Goal: Task Accomplishment & Management: Manage account settings

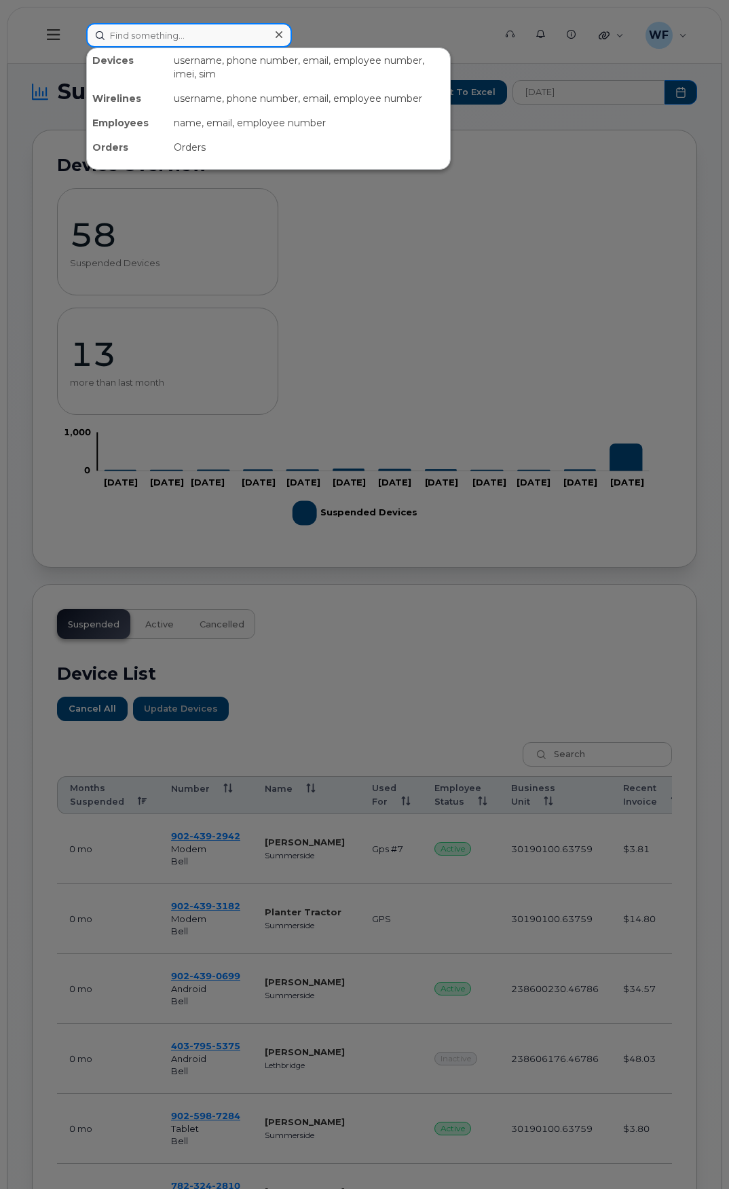
click at [152, 33] on input at bounding box center [189, 35] width 206 height 24
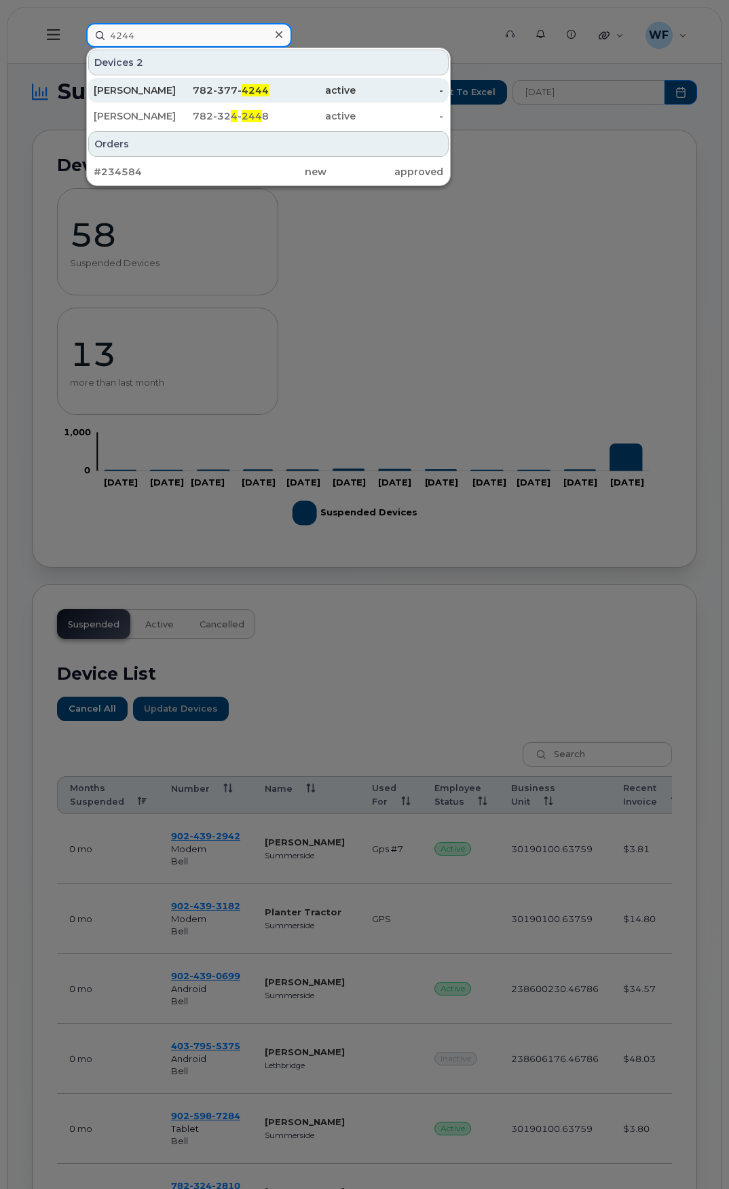
type input "4244"
click at [141, 90] on div "[PERSON_NAME]" at bounding box center [138, 91] width 88 height 14
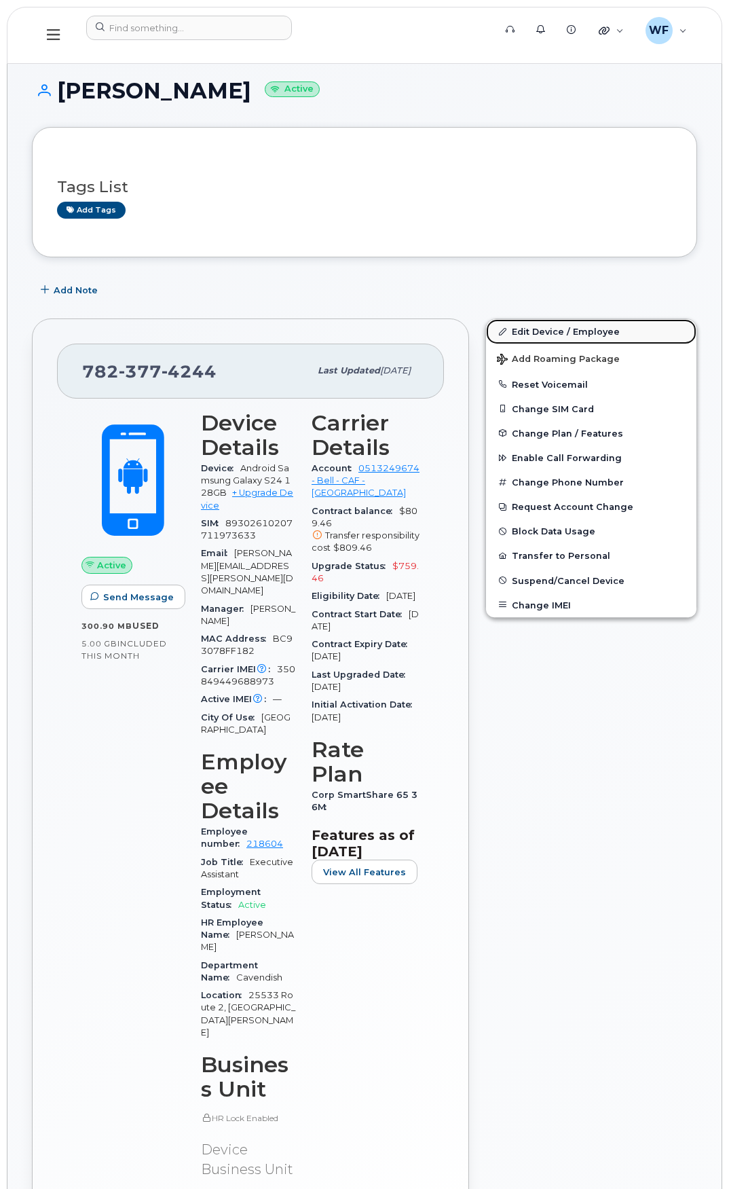
click at [564, 331] on link "Edit Device / Employee" at bounding box center [591, 331] width 211 height 24
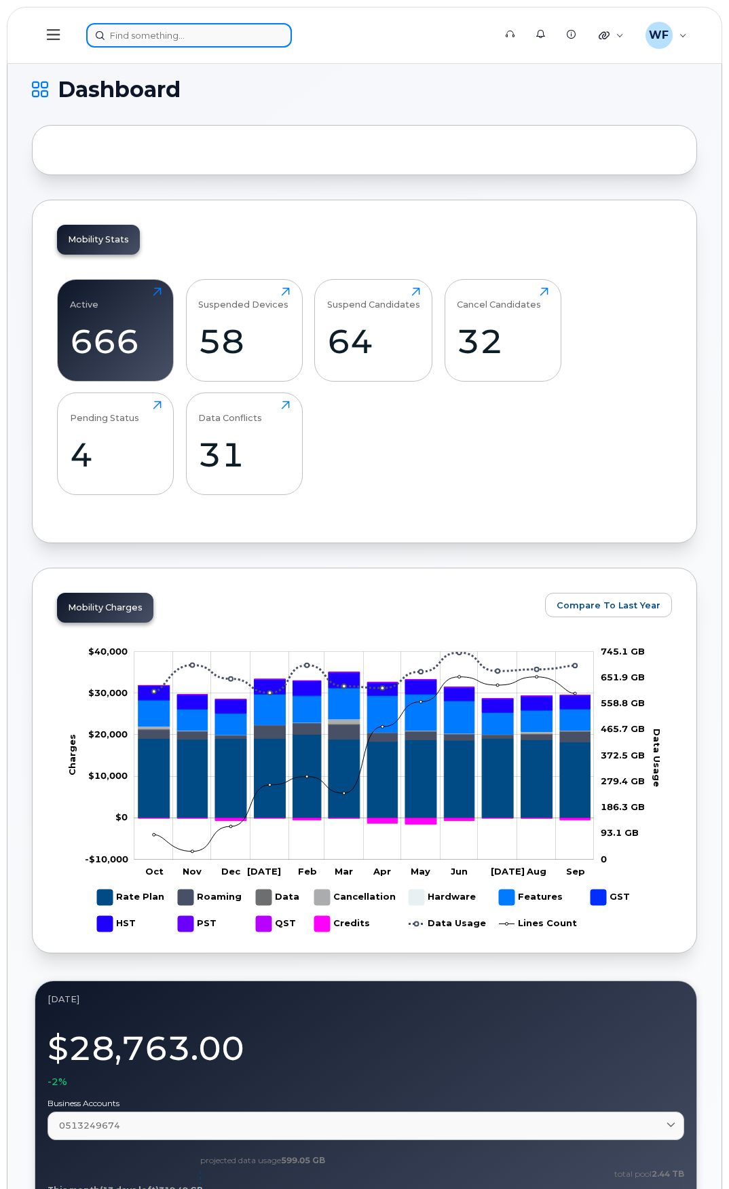
click at [145, 37] on input at bounding box center [189, 35] width 206 height 24
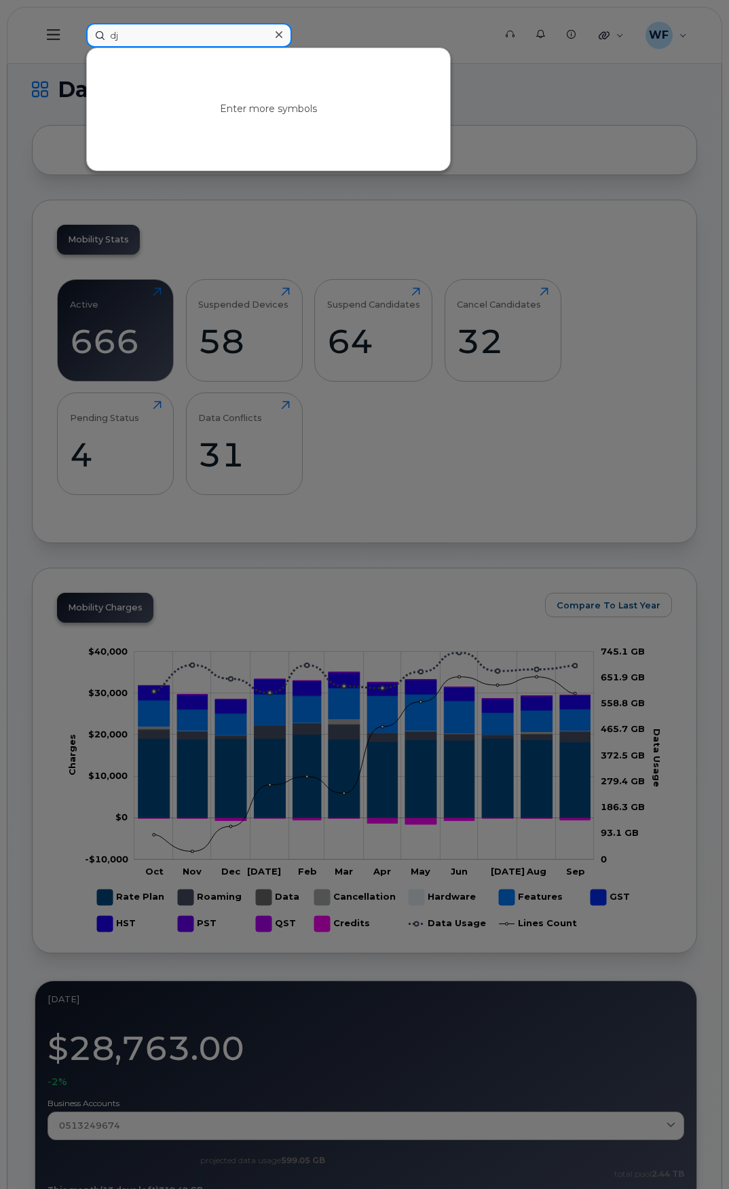
type input "d"
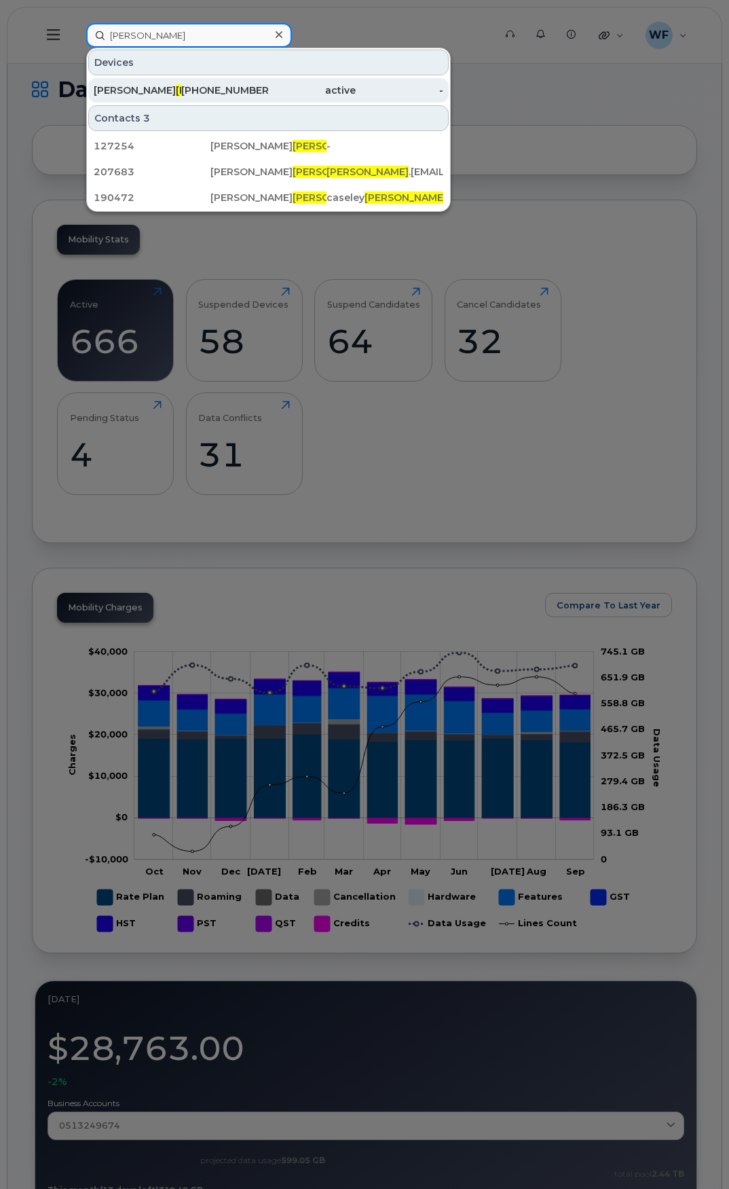
type input "welton"
click at [176, 87] on span "Welton" at bounding box center [217, 90] width 82 height 12
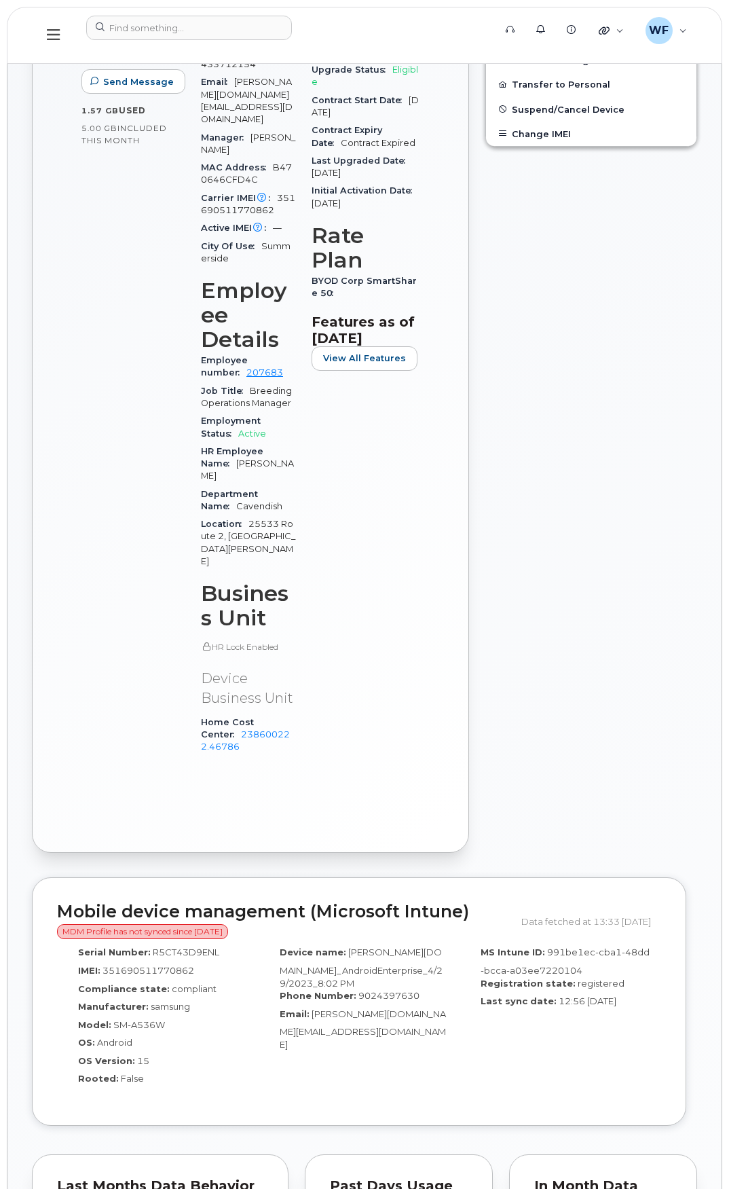
scroll to position [475, 0]
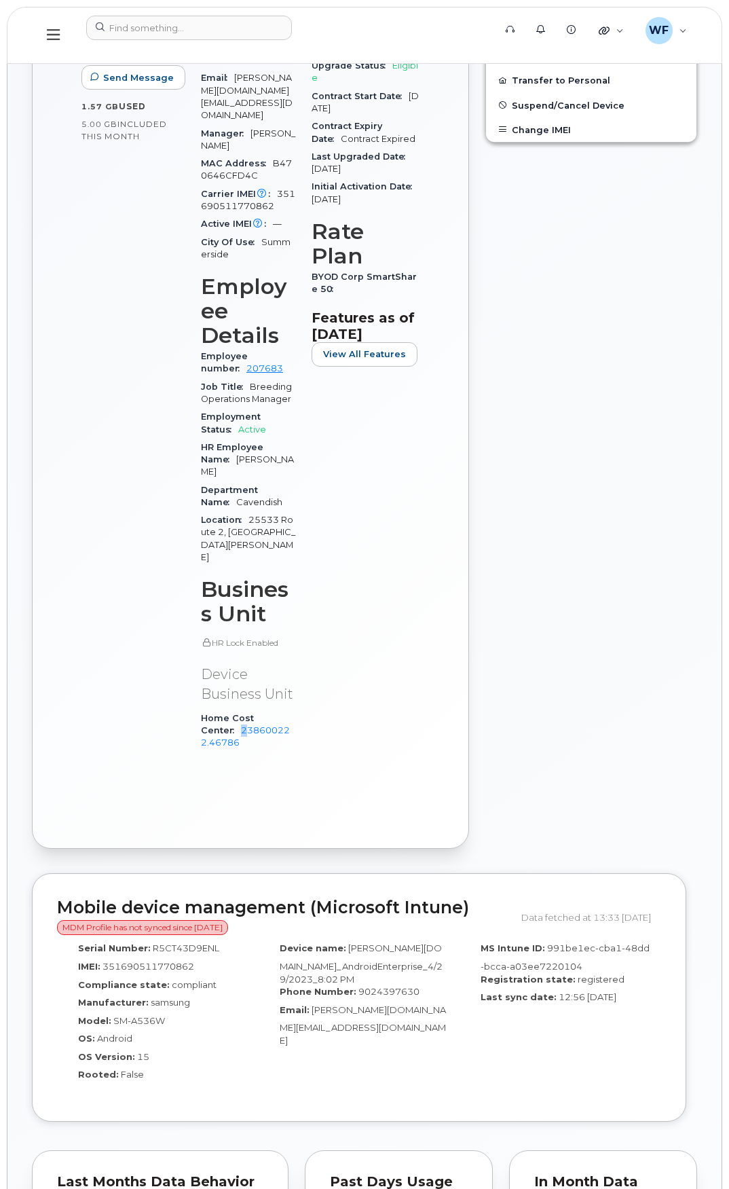
drag, startPoint x: 292, startPoint y: 630, endPoint x: 300, endPoint y: 630, distance: 7.5
click at [295, 710] on div "Home Cost Center 238600222.46786" at bounding box center [248, 731] width 94 height 43
click at [313, 591] on div "Carrier Details Account 0513249674 - Bell - CAF - CAVENDISH FARMS Contract bala…" at bounding box center [366, 349] width 124 height 844
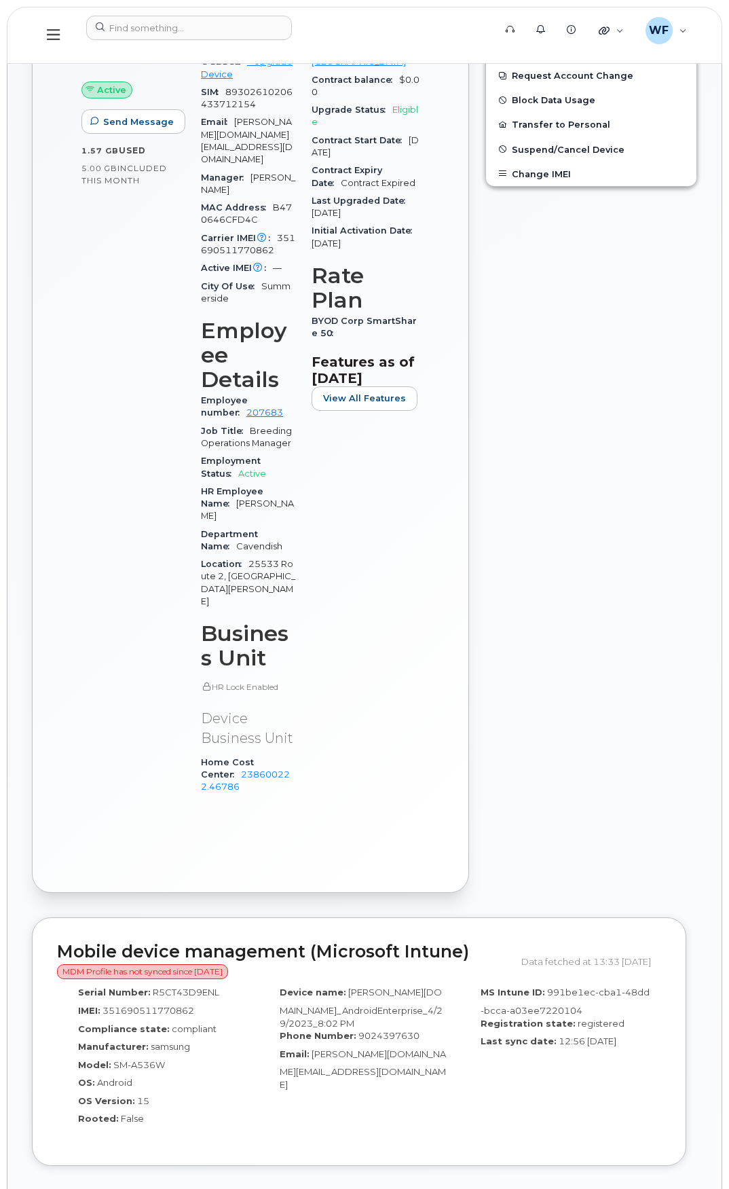
scroll to position [0, 0]
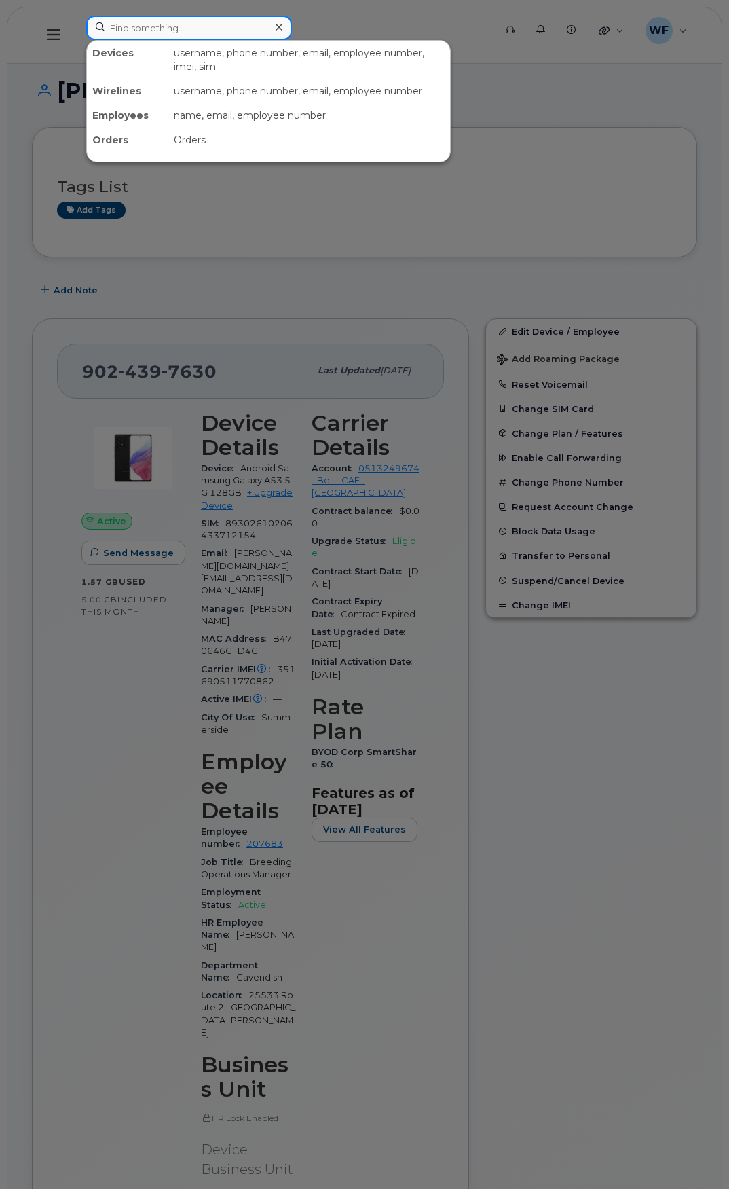
click at [185, 26] on input at bounding box center [189, 28] width 206 height 24
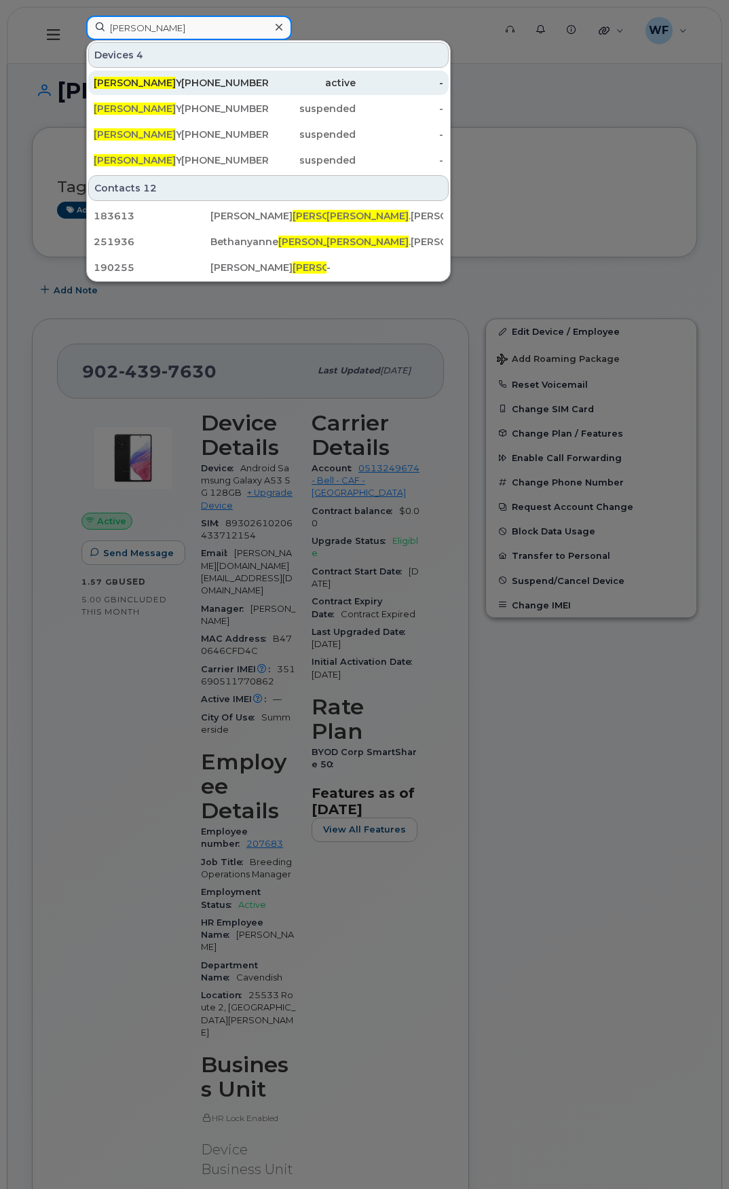
type input "newton"
click at [173, 87] on div "Newton Yorinori" at bounding box center [138, 83] width 88 height 14
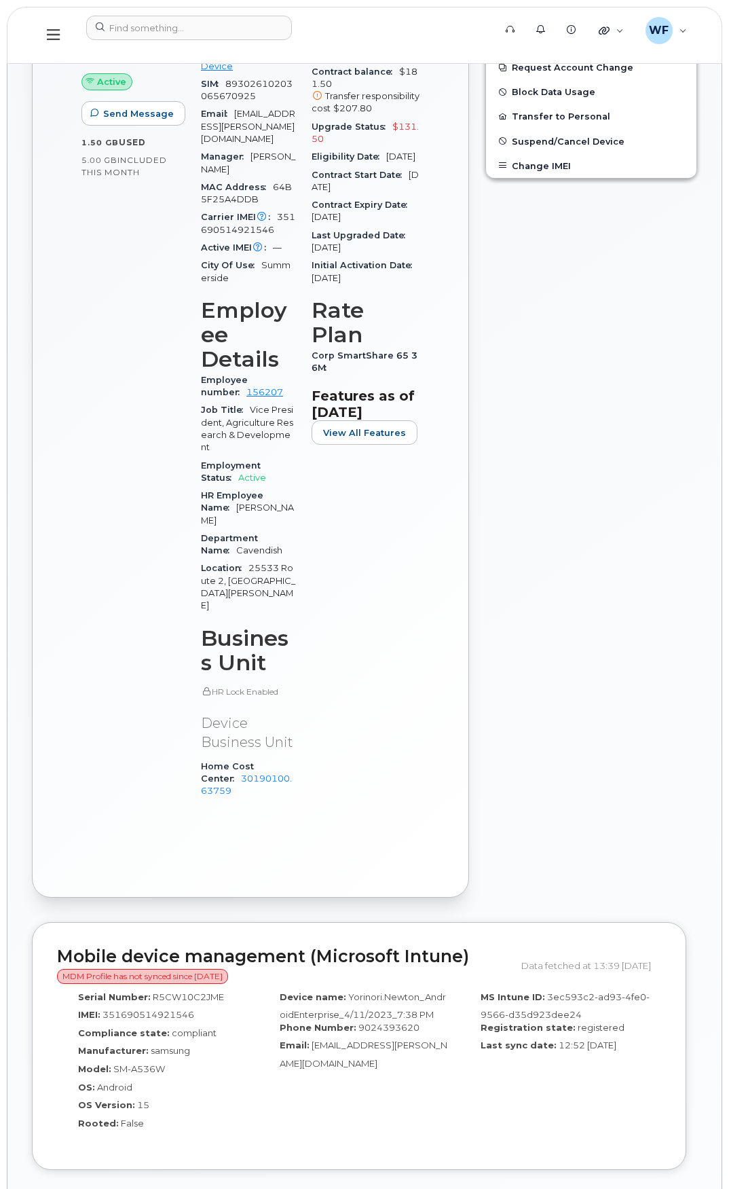
scroll to position [611, 0]
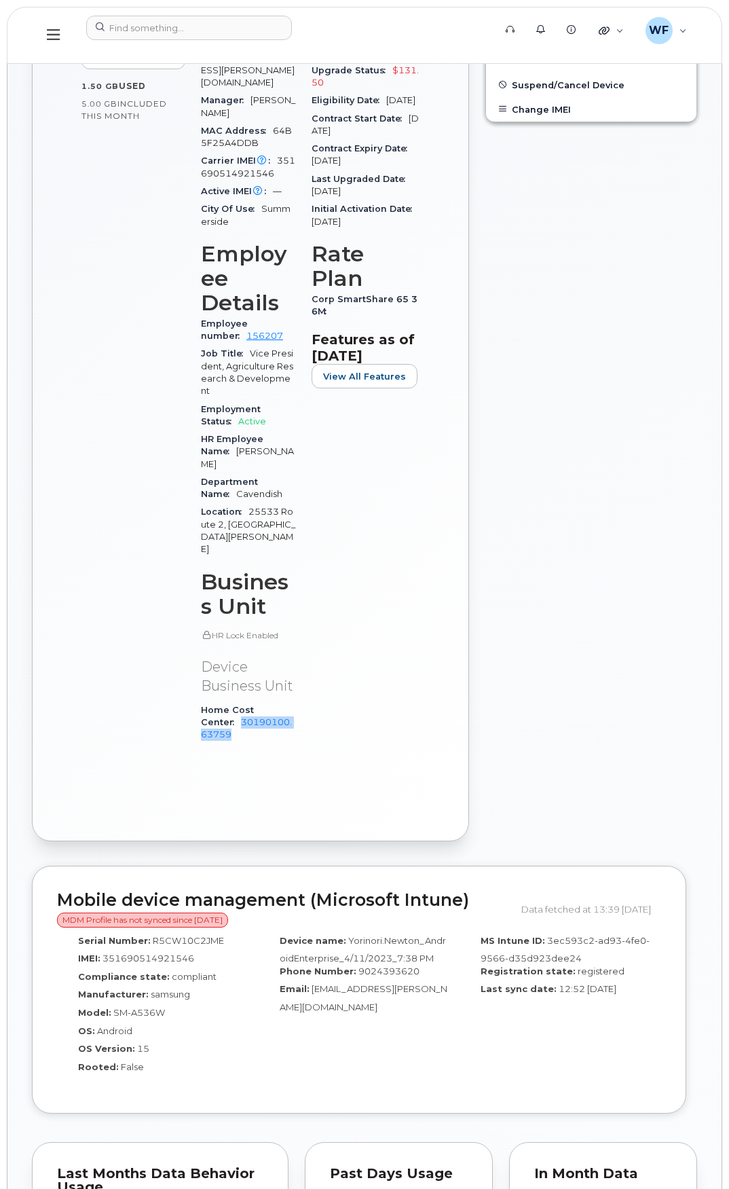
drag, startPoint x: 289, startPoint y: 634, endPoint x: 307, endPoint y: 648, distance: 23.2
click at [304, 648] on div "Device Details Device Android Samsung Galaxy A53 5G 128GB + Upgrade Device SIM …" at bounding box center [248, 335] width 111 height 857
copy link "30190100.63759"
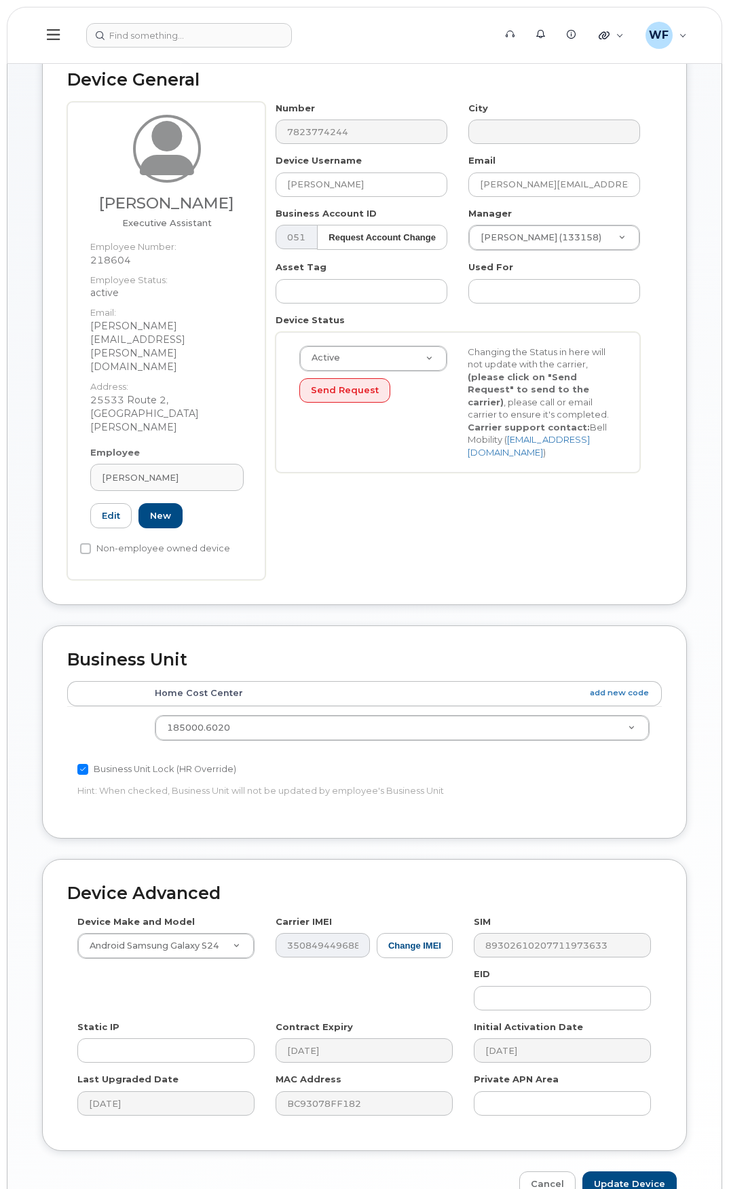
scroll to position [86, 0]
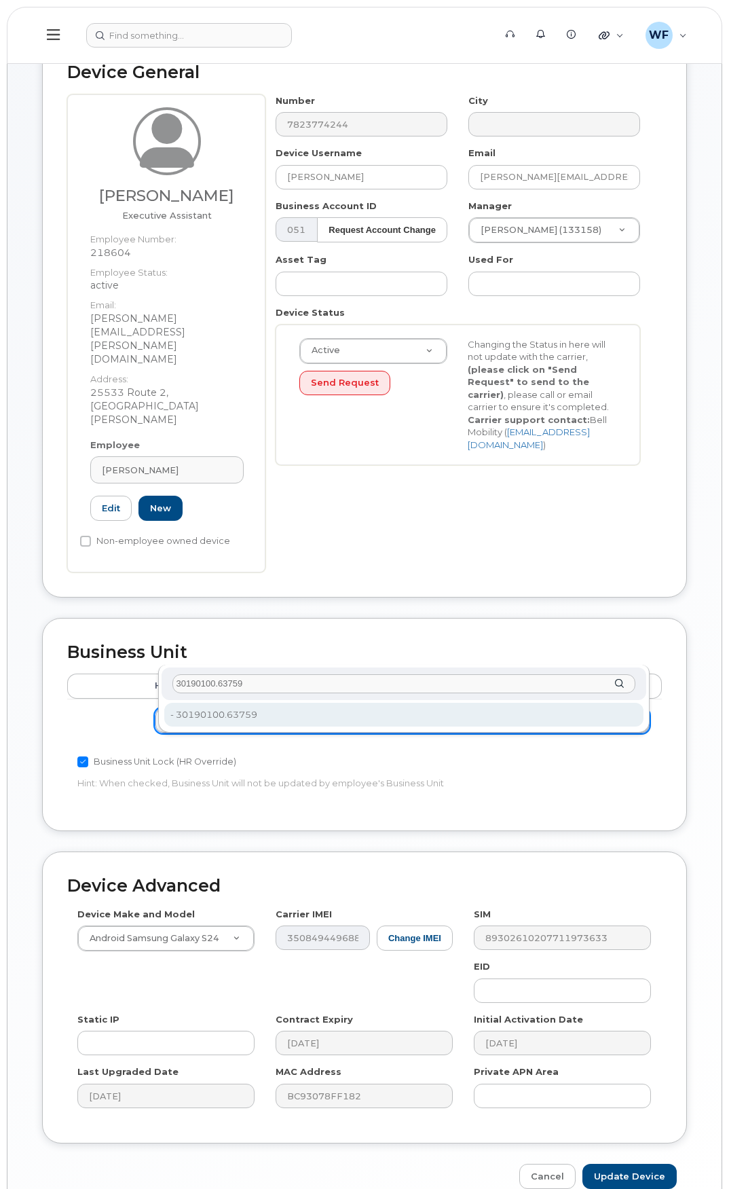
type input "30190100.63759"
type input "4316601"
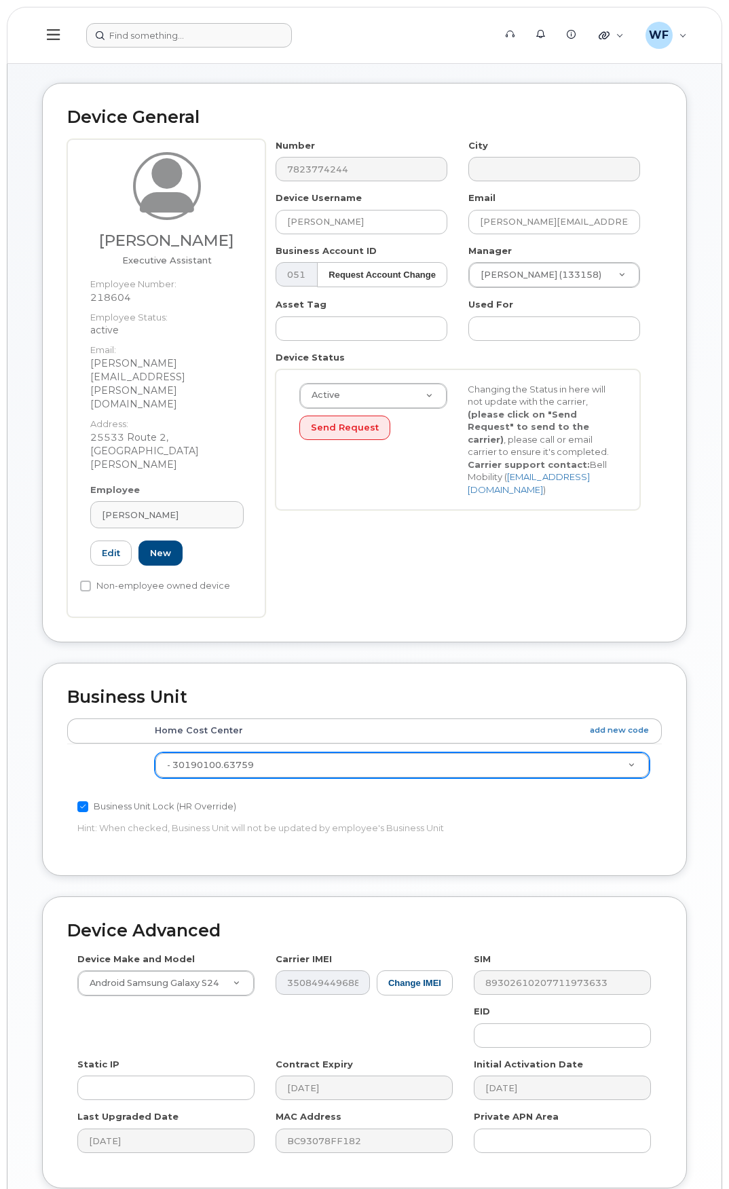
scroll to position [0, 0]
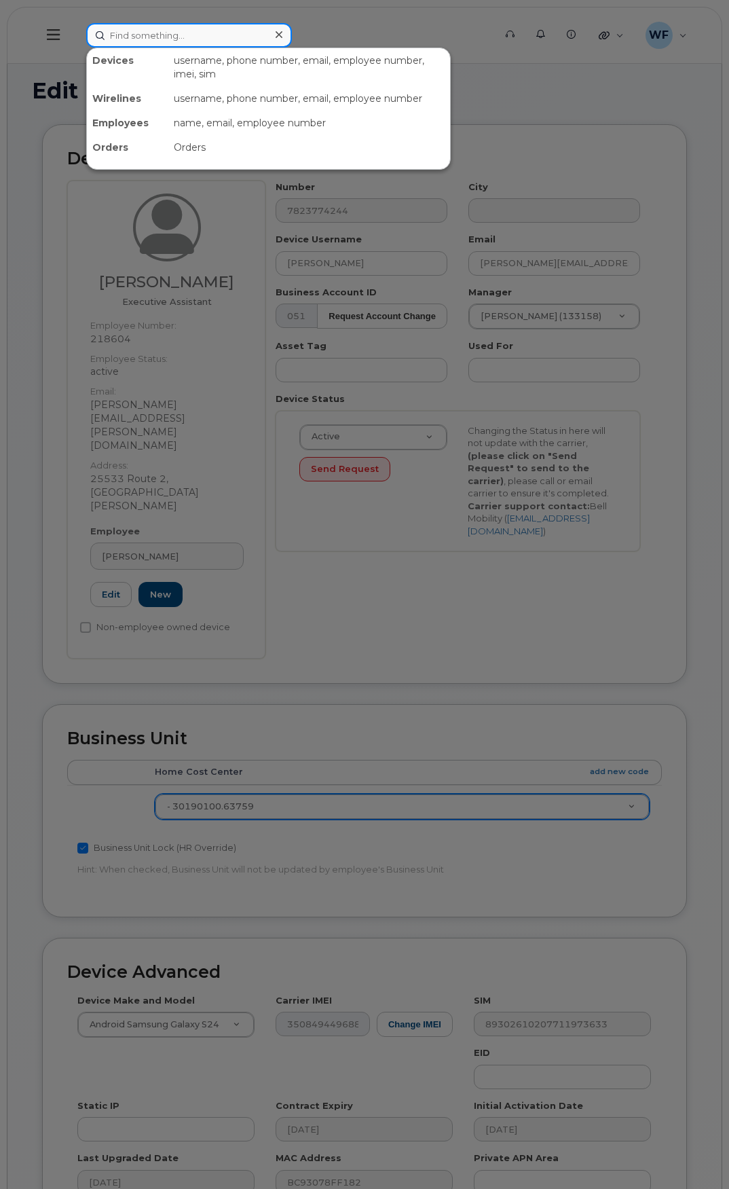
click at [172, 31] on input at bounding box center [189, 35] width 206 height 24
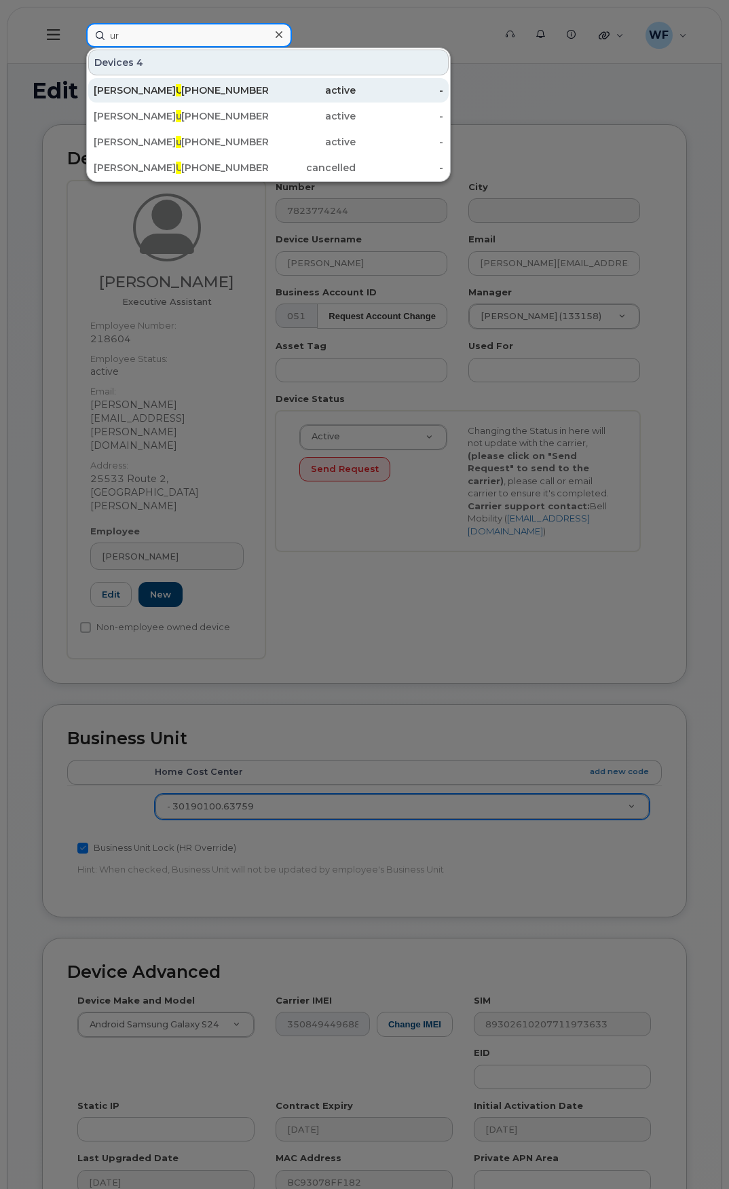
type input "u"
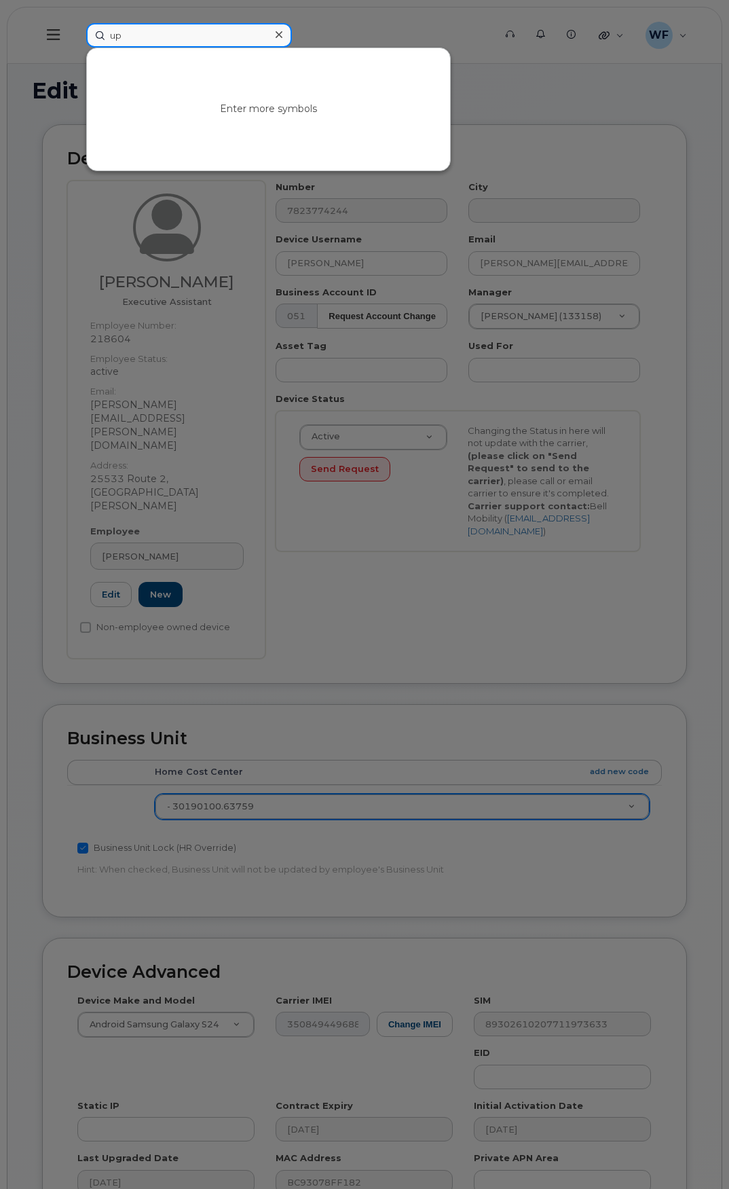
type input "u"
click at [168, 33] on input at bounding box center [189, 35] width 206 height 24
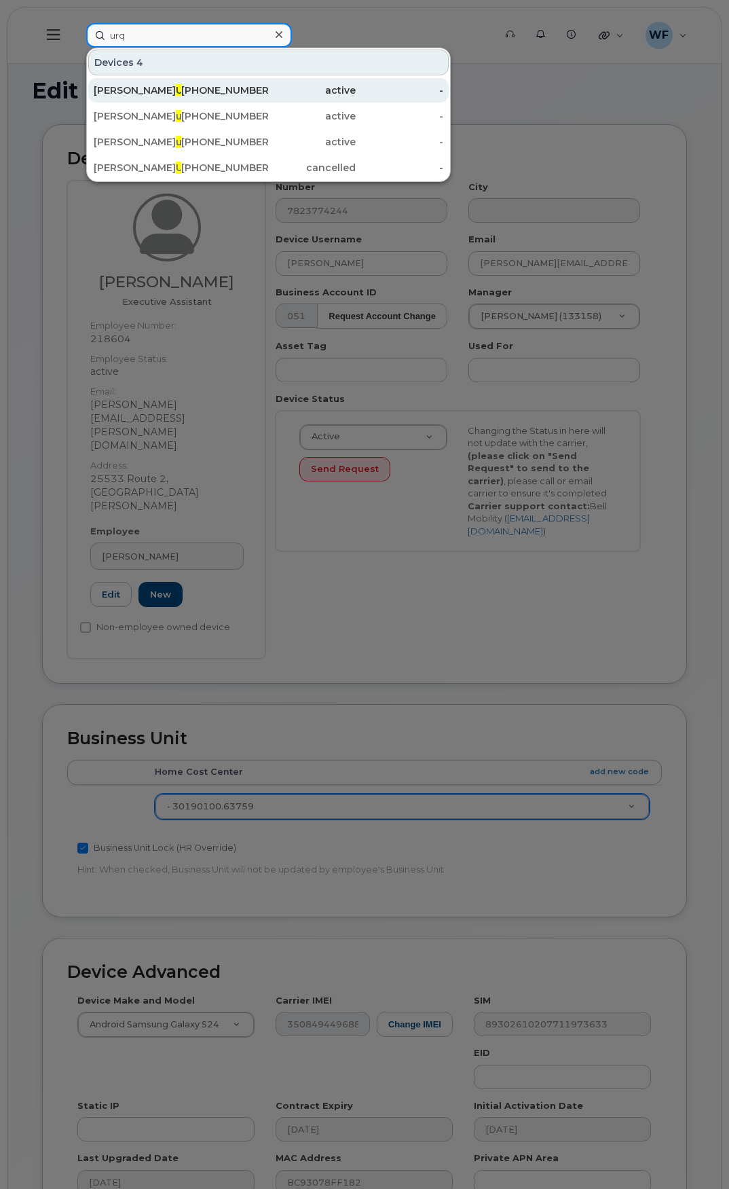
type input "urq"
click at [176, 87] on span "Urq" at bounding box center [185, 90] width 18 height 12
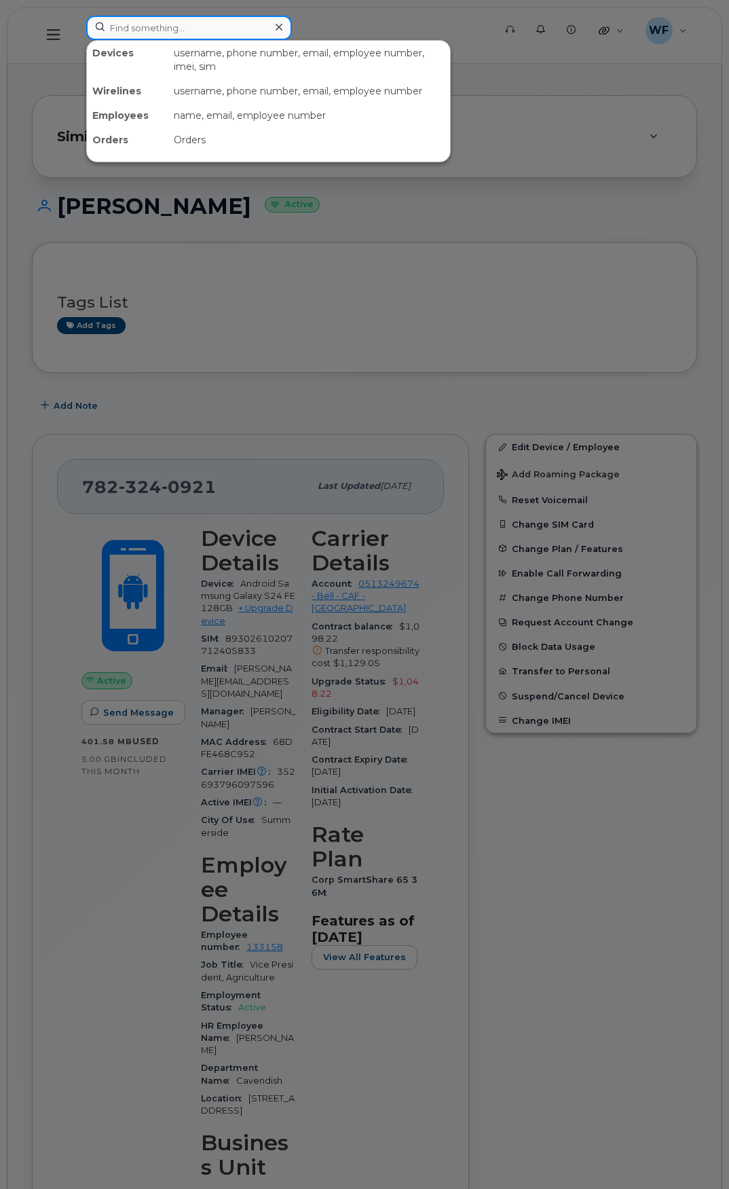
click at [170, 27] on input at bounding box center [189, 28] width 206 height 24
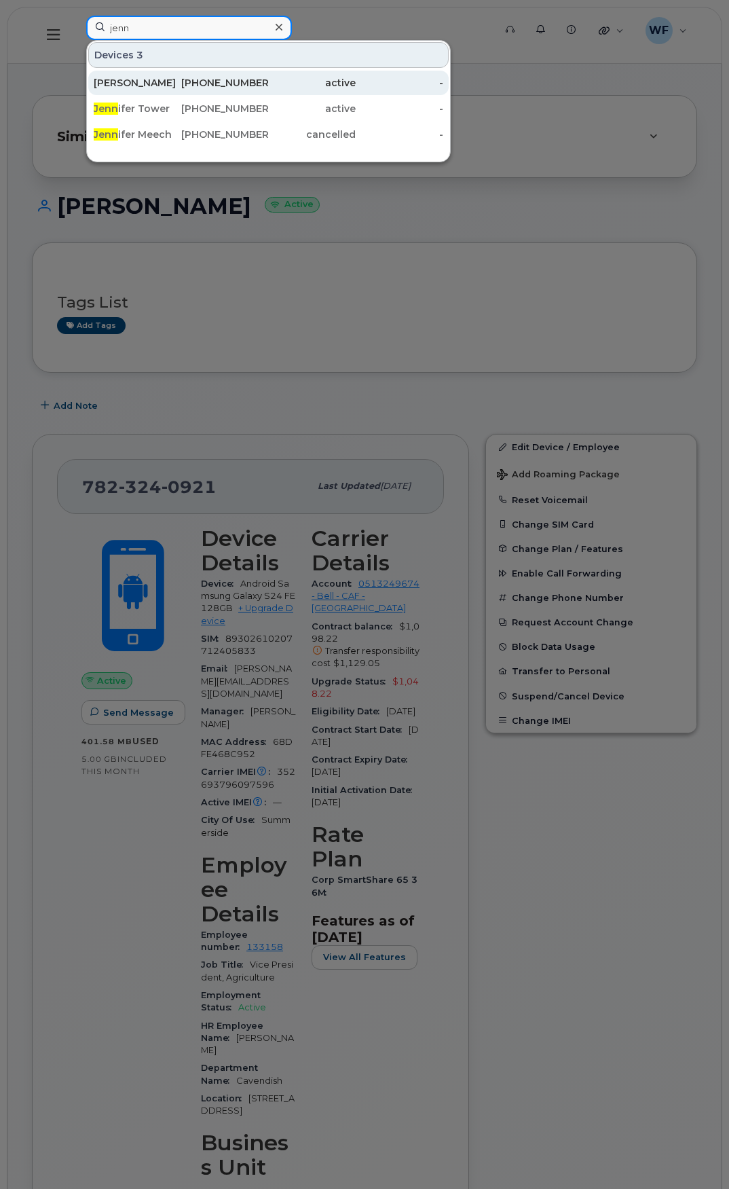
type input "jenn"
click at [132, 77] on div "[PERSON_NAME]" at bounding box center [138, 83] width 88 height 14
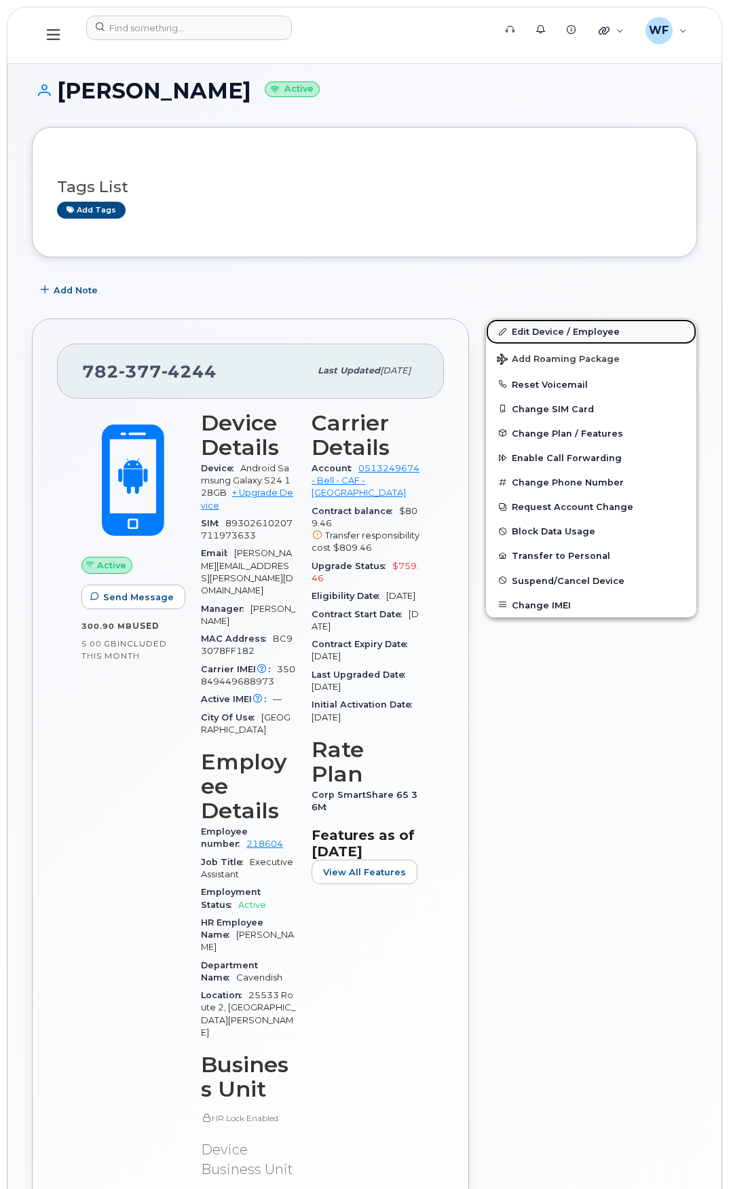
click at [574, 327] on link "Edit Device / Employee" at bounding box center [591, 331] width 211 height 24
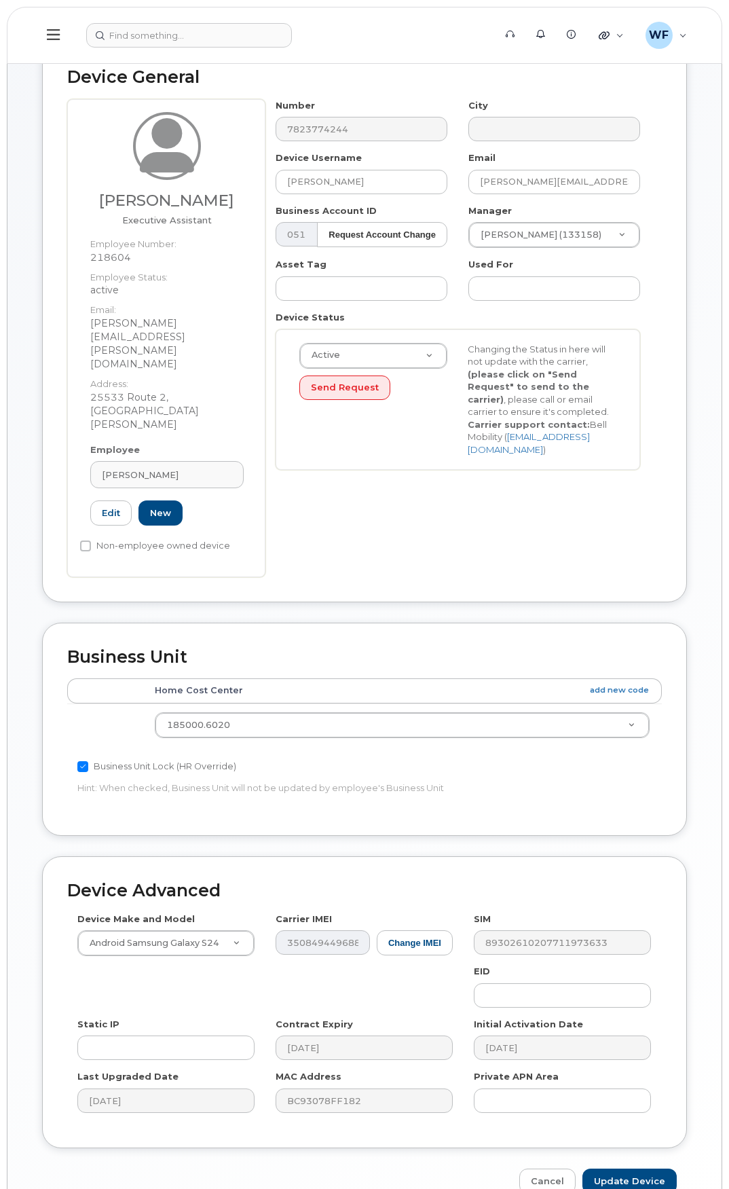
scroll to position [86, 0]
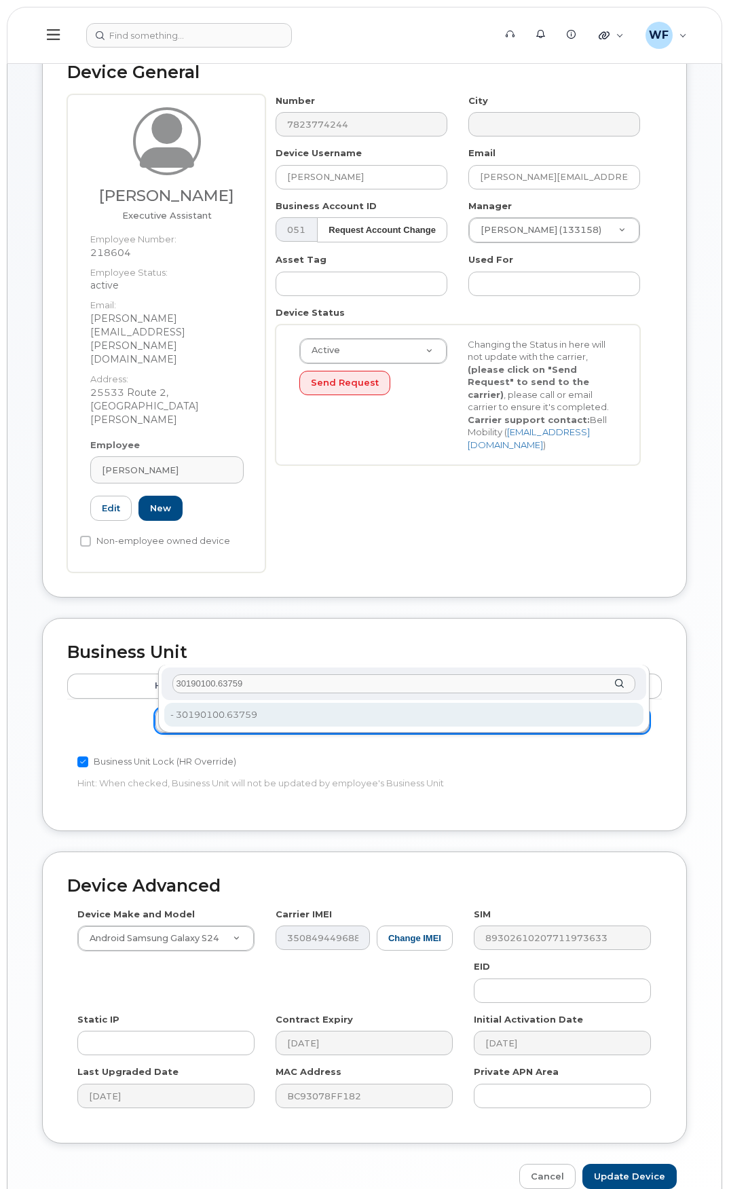
type input "30190100.63759"
type input "4316601"
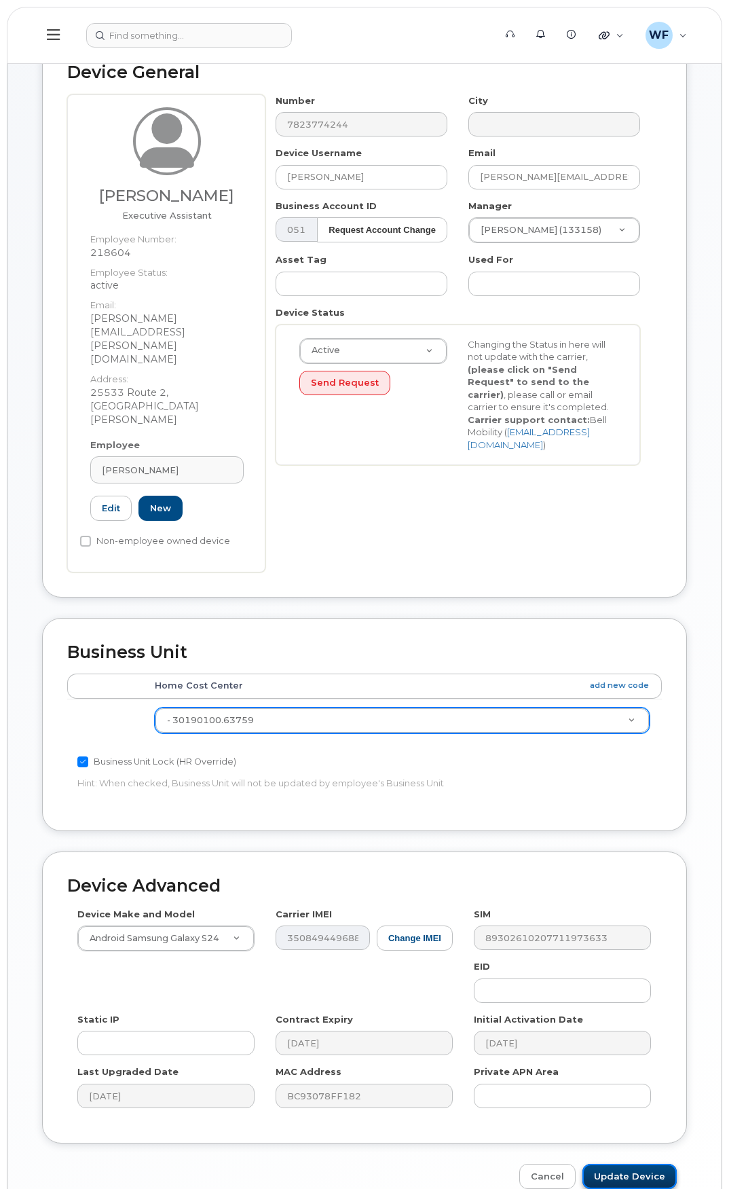
click at [629, 1164] on input "Update Device" at bounding box center [630, 1176] width 94 height 25
type input "Saving..."
